Goal: Find specific page/section

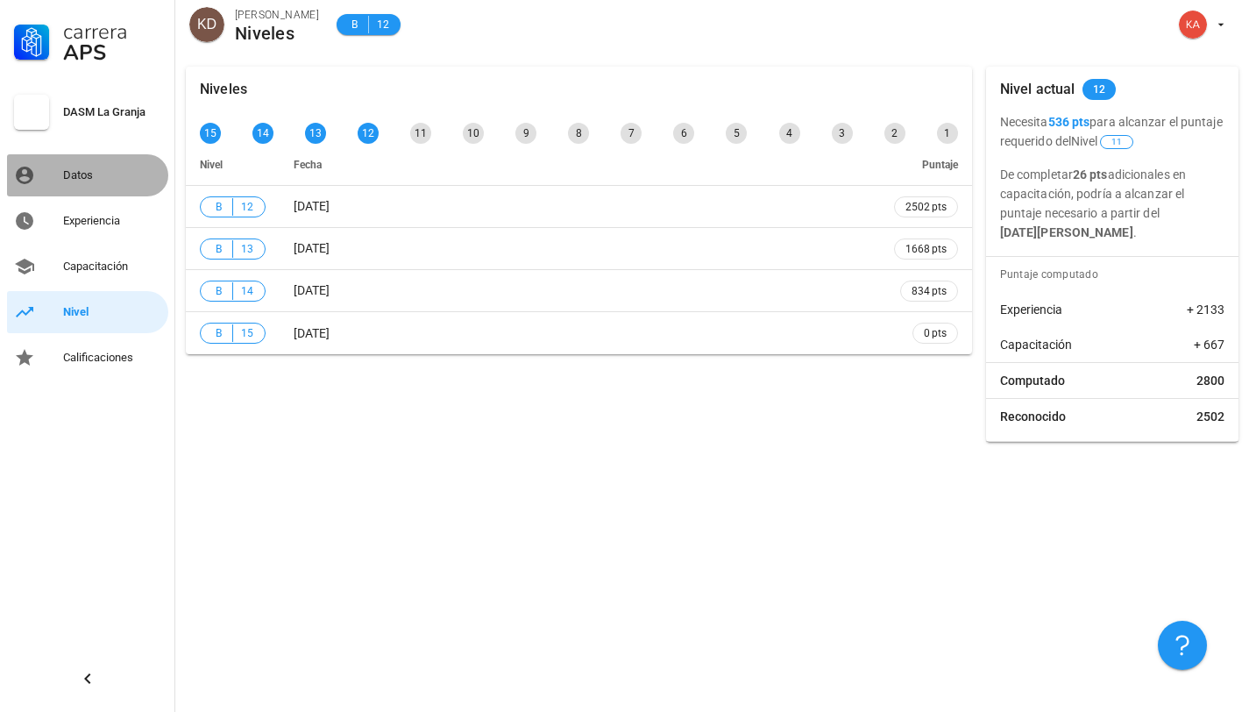
click at [80, 187] on div "Datos" at bounding box center [112, 175] width 98 height 28
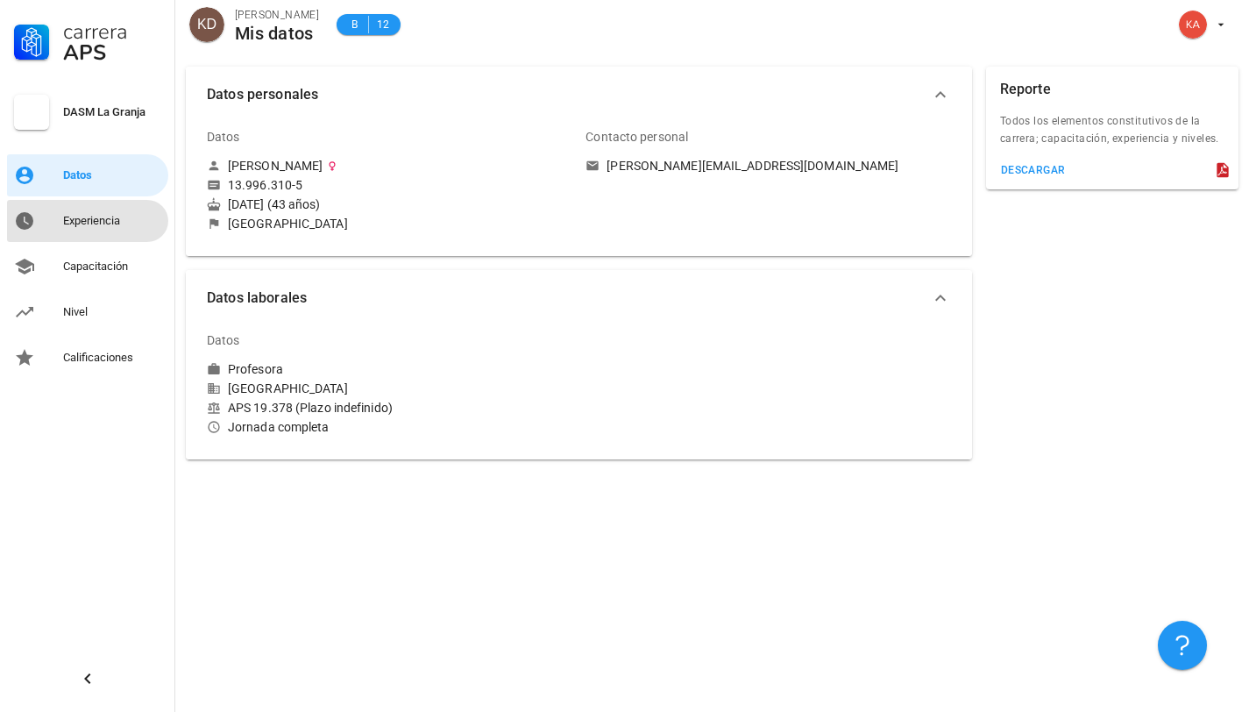
click at [67, 216] on div "Experiencia" at bounding box center [112, 221] width 98 height 14
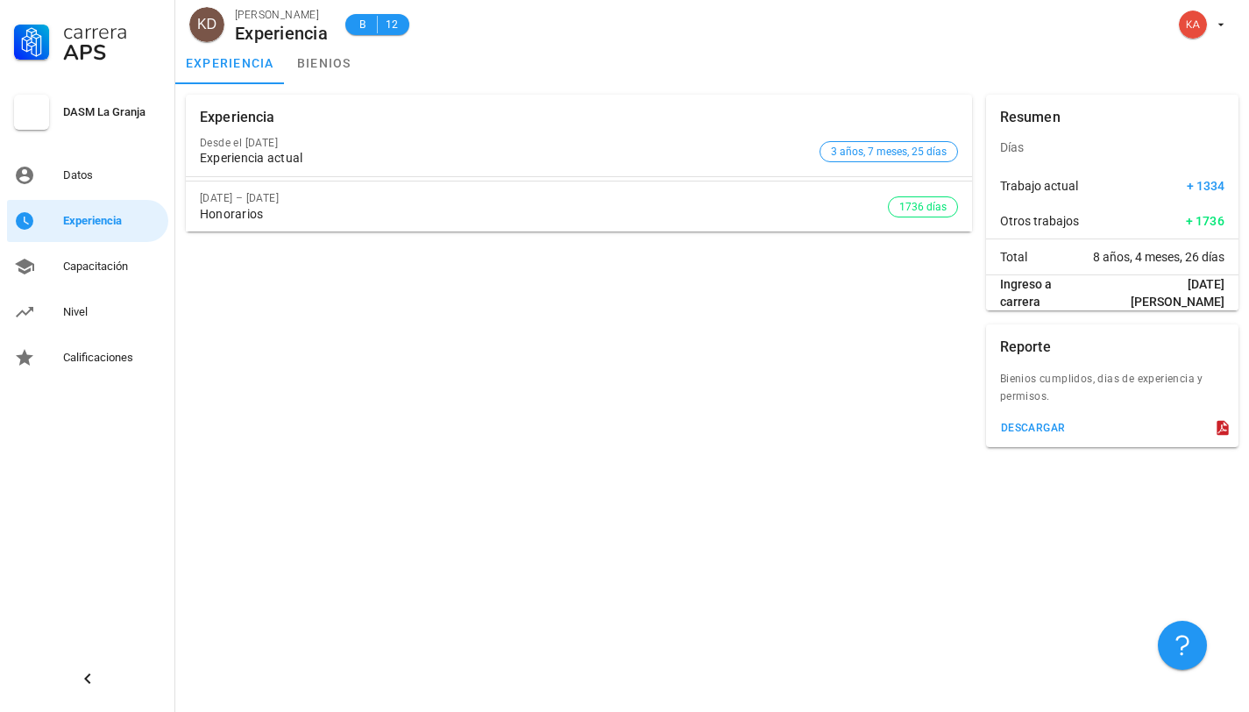
click at [759, 214] on div "Honorarios" at bounding box center [544, 214] width 688 height 15
click at [99, 256] on div "Capacitación" at bounding box center [112, 266] width 98 height 28
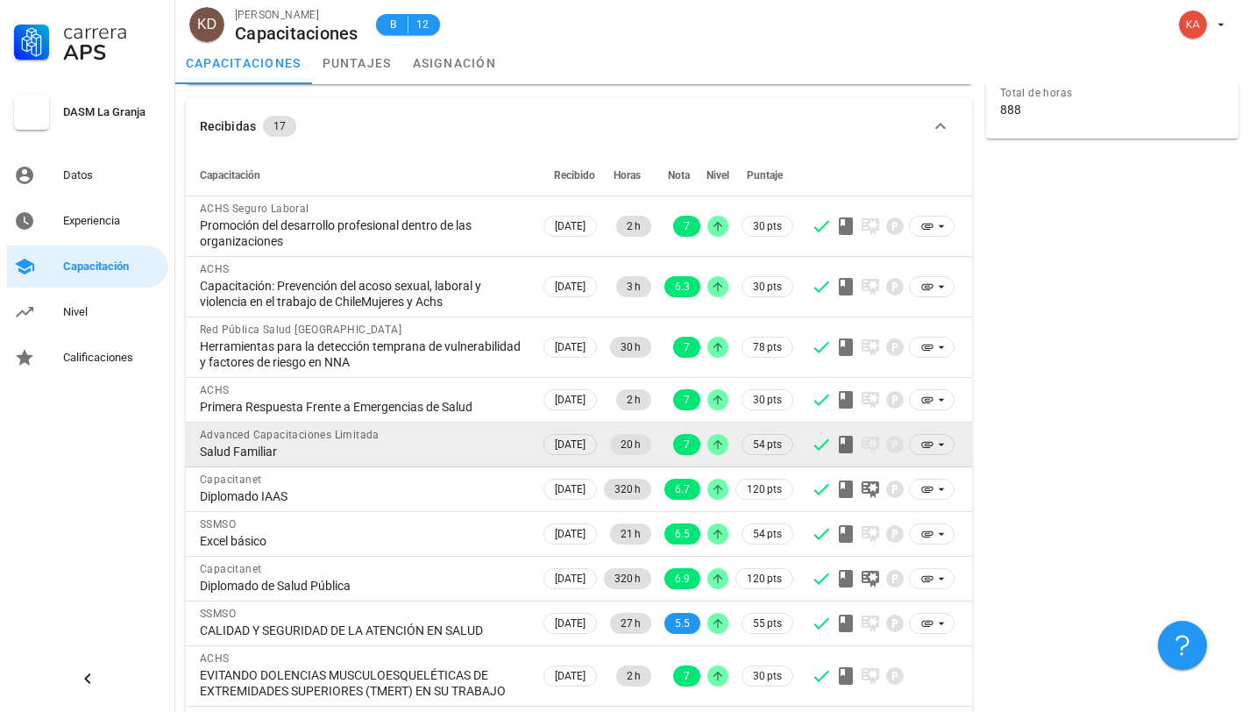
scroll to position [128, 0]
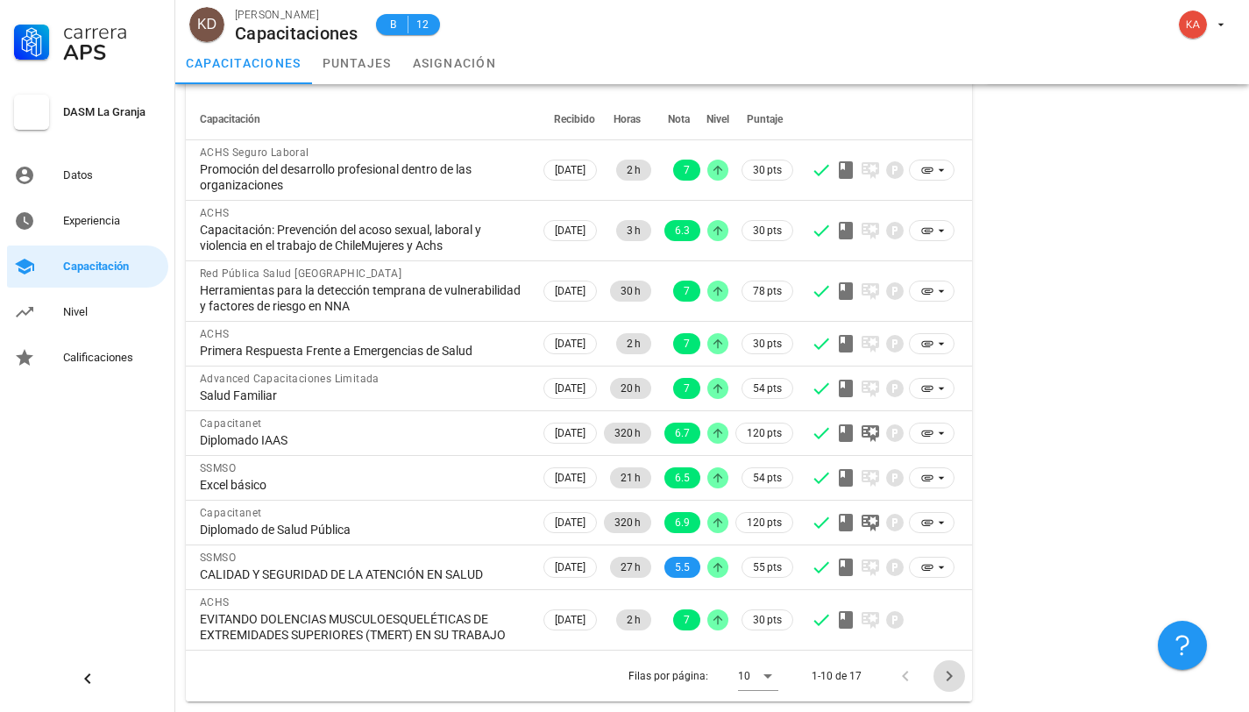
click at [936, 673] on span "Página siguiente" at bounding box center [949, 675] width 32 height 21
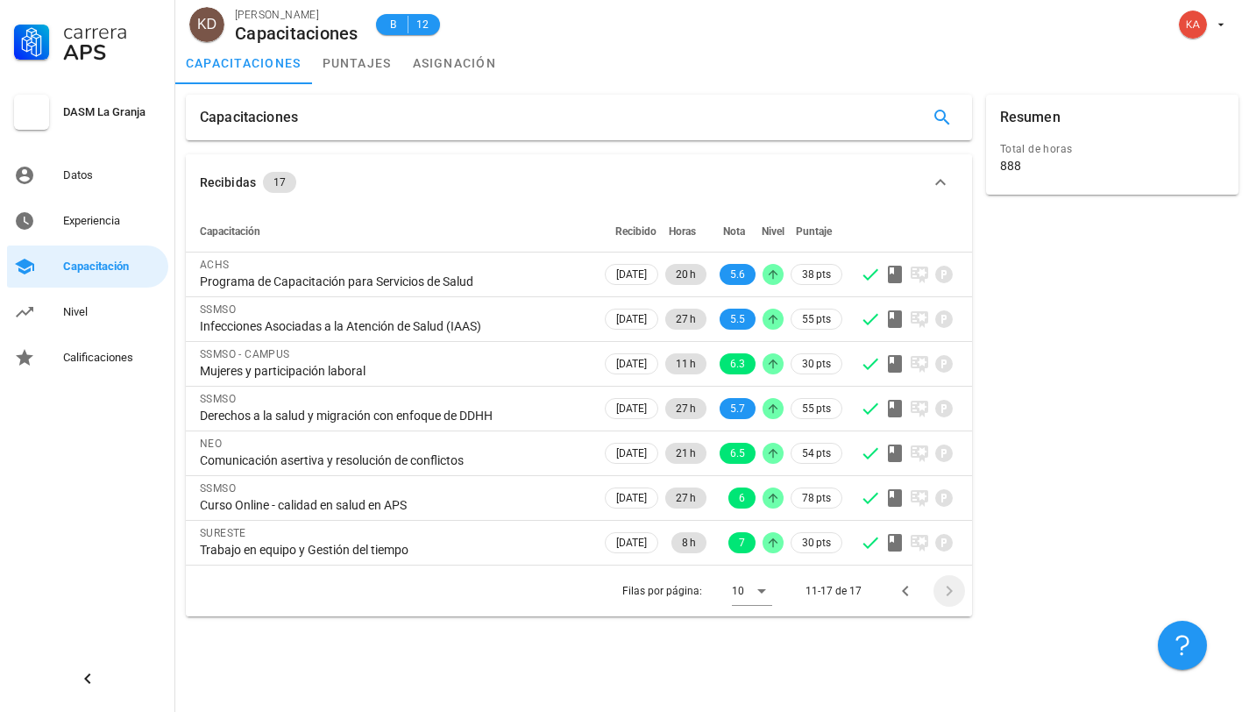
scroll to position [0, 0]
